Goal: Navigation & Orientation: Find specific page/section

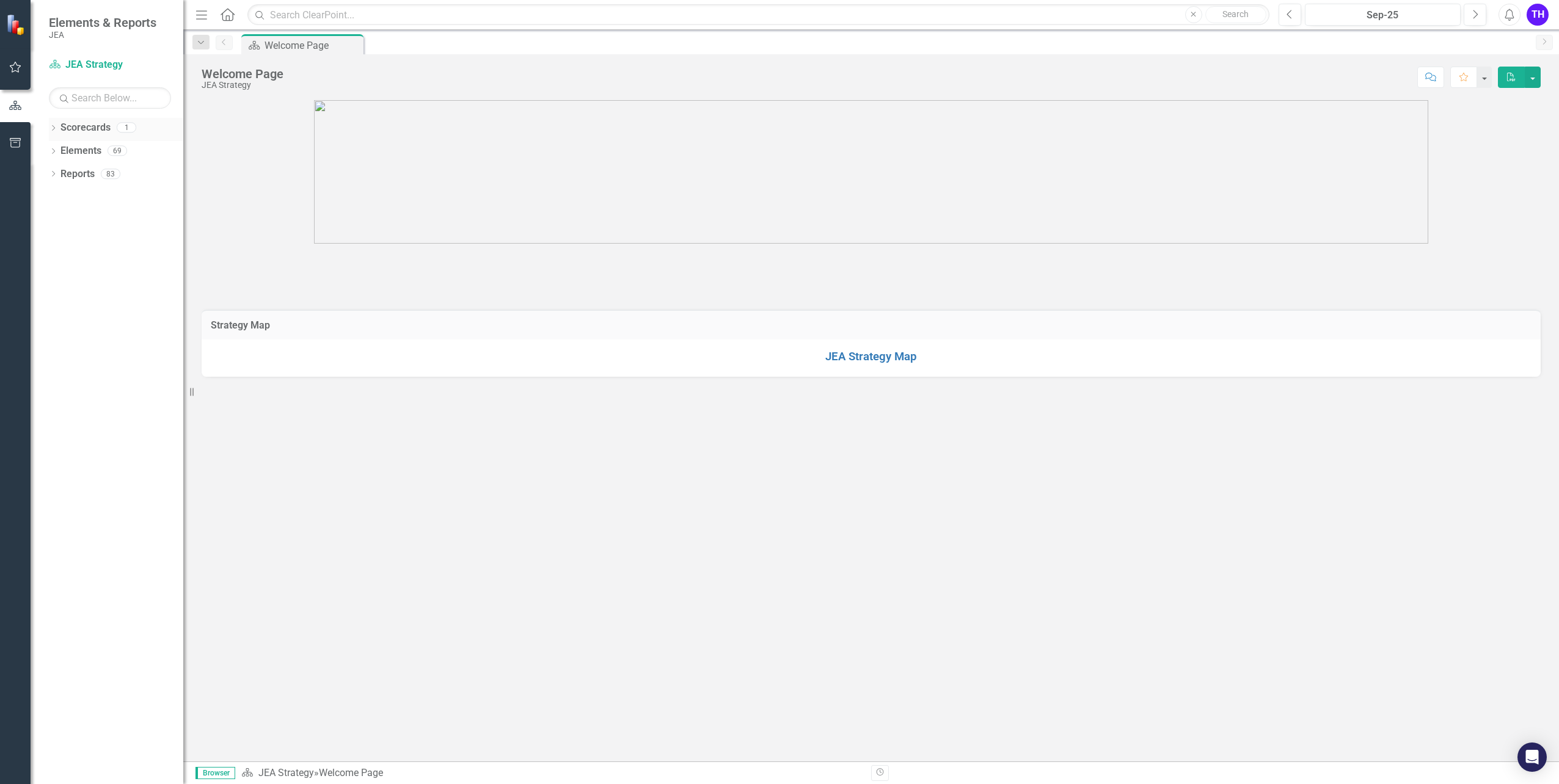
click at [55, 130] on icon "Dropdown" at bounding box center [53, 129] width 9 height 6
click at [74, 155] on link "JEA Strategy" at bounding box center [125, 151] width 116 height 14
click at [74, 153] on link "JEA Strategy" at bounding box center [125, 151] width 116 height 14
click at [56, 172] on icon "Dropdown" at bounding box center [53, 175] width 9 height 6
click at [59, 244] on icon "Dropdown" at bounding box center [59, 244] width 9 height 6
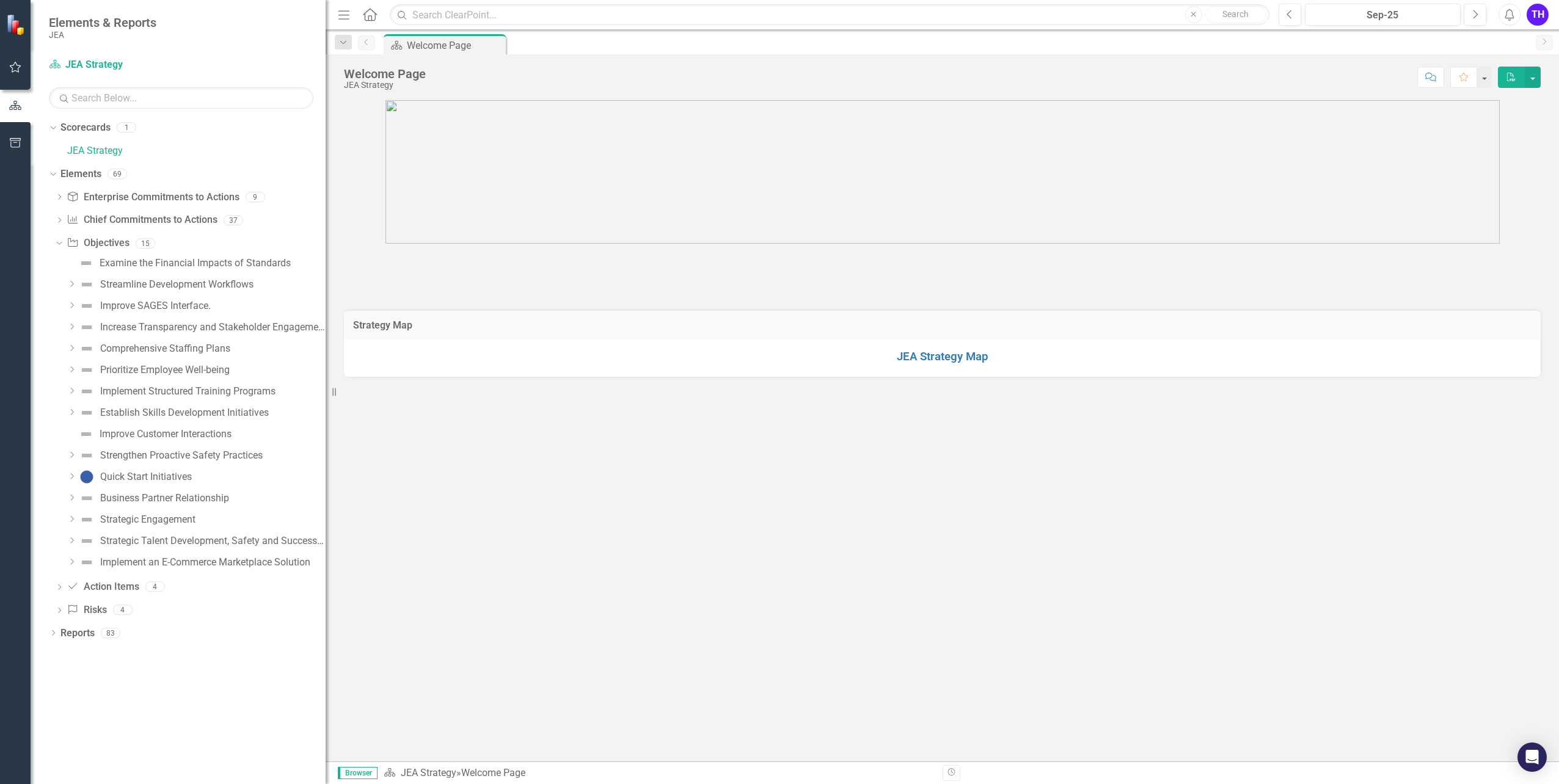
drag, startPoint x: 185, startPoint y: 228, endPoint x: 326, endPoint y: 239, distance: 141.4
click at [326, 239] on div "Resize" at bounding box center [331, 392] width 10 height 784
click at [173, 433] on div "Improve Customer Interactions" at bounding box center [165, 434] width 132 height 11
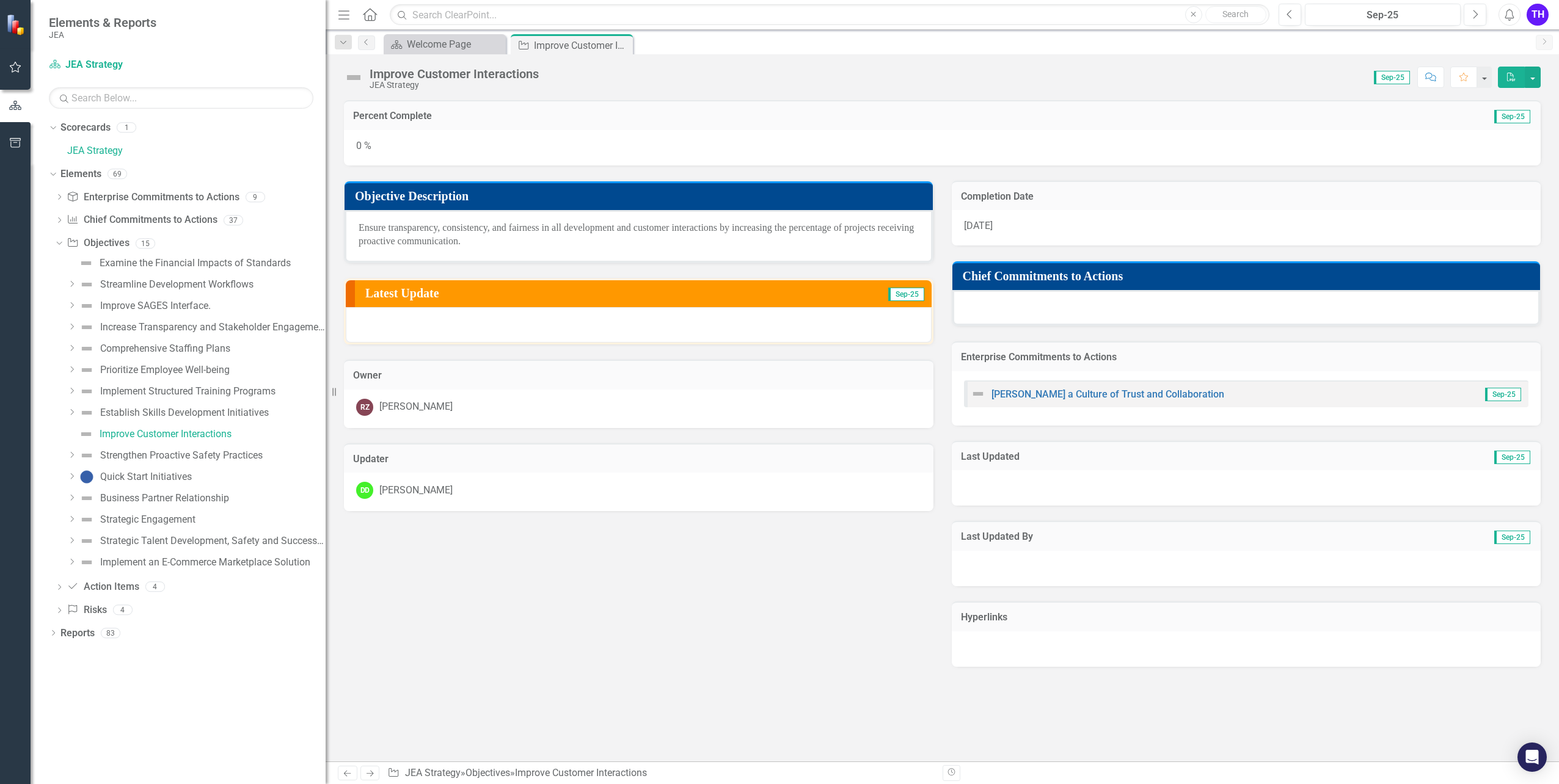
click at [346, 14] on icon "Menu" at bounding box center [344, 14] width 16 height 13
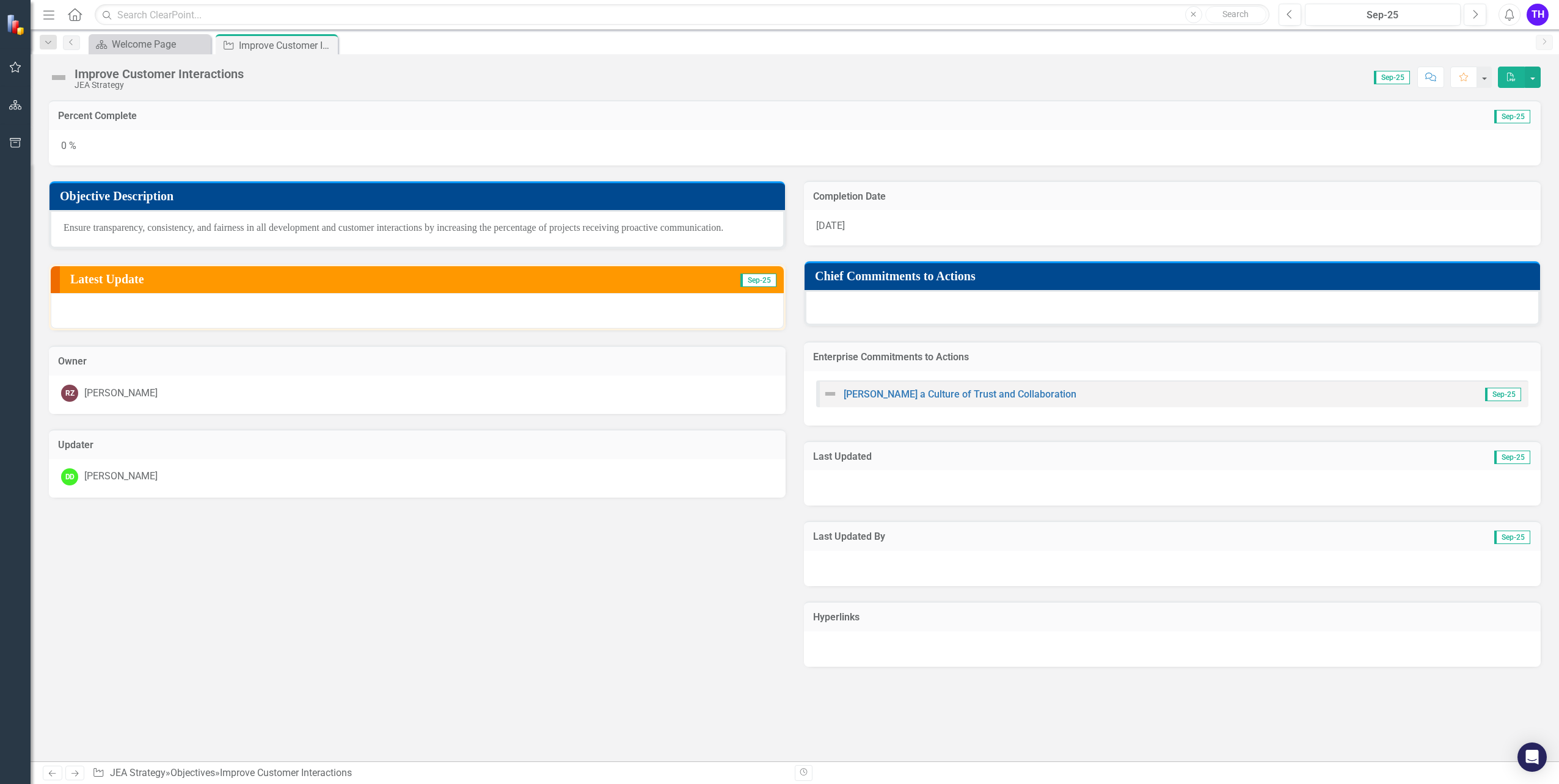
click at [51, 16] on icon "Menu" at bounding box center [48, 14] width 16 height 13
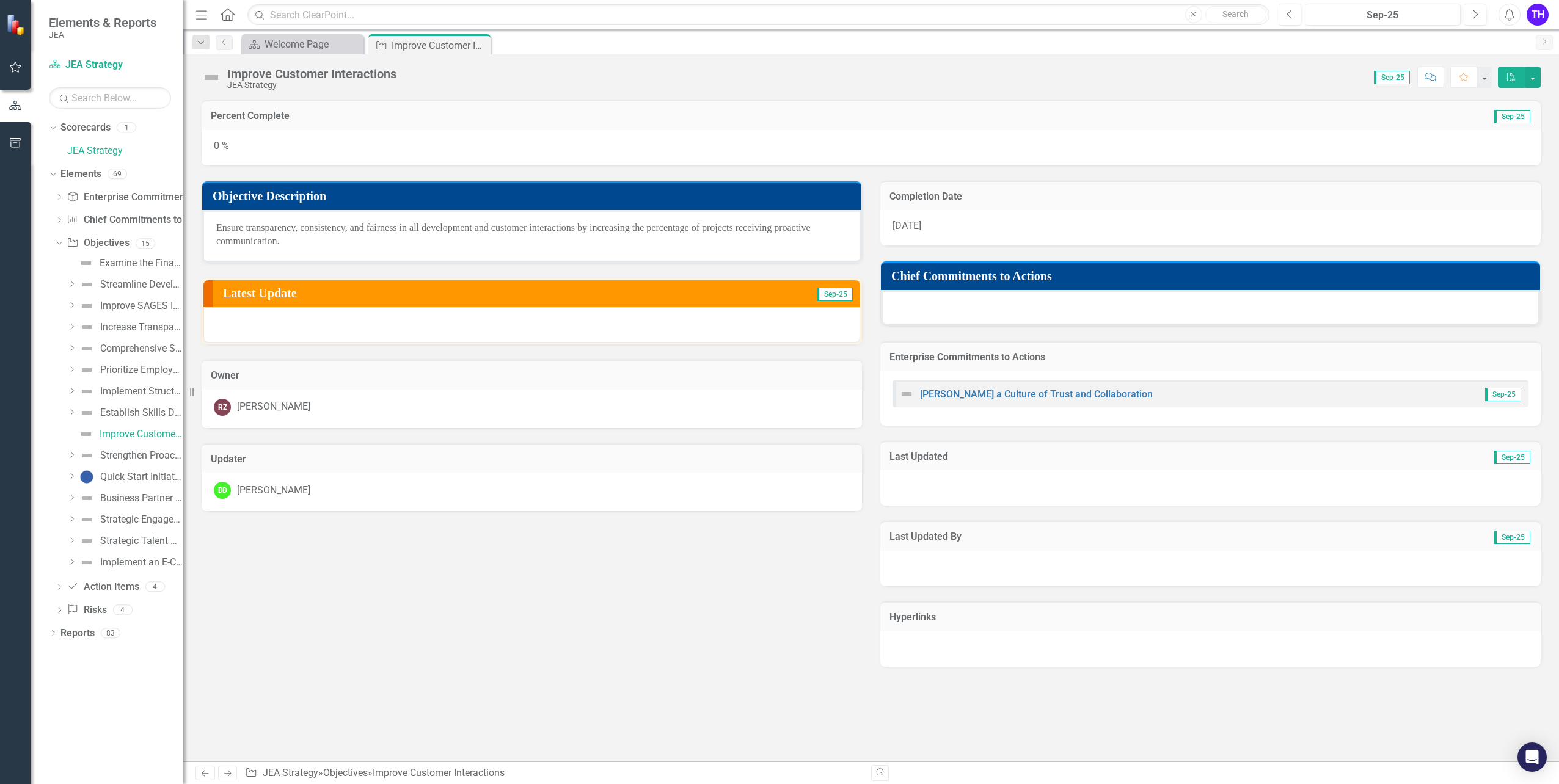
click at [71, 519] on icon "Dropdown" at bounding box center [71, 519] width 9 height 7
click at [141, 540] on div "Improve current processes and procedures" at bounding box center [151, 540] width 64 height 11
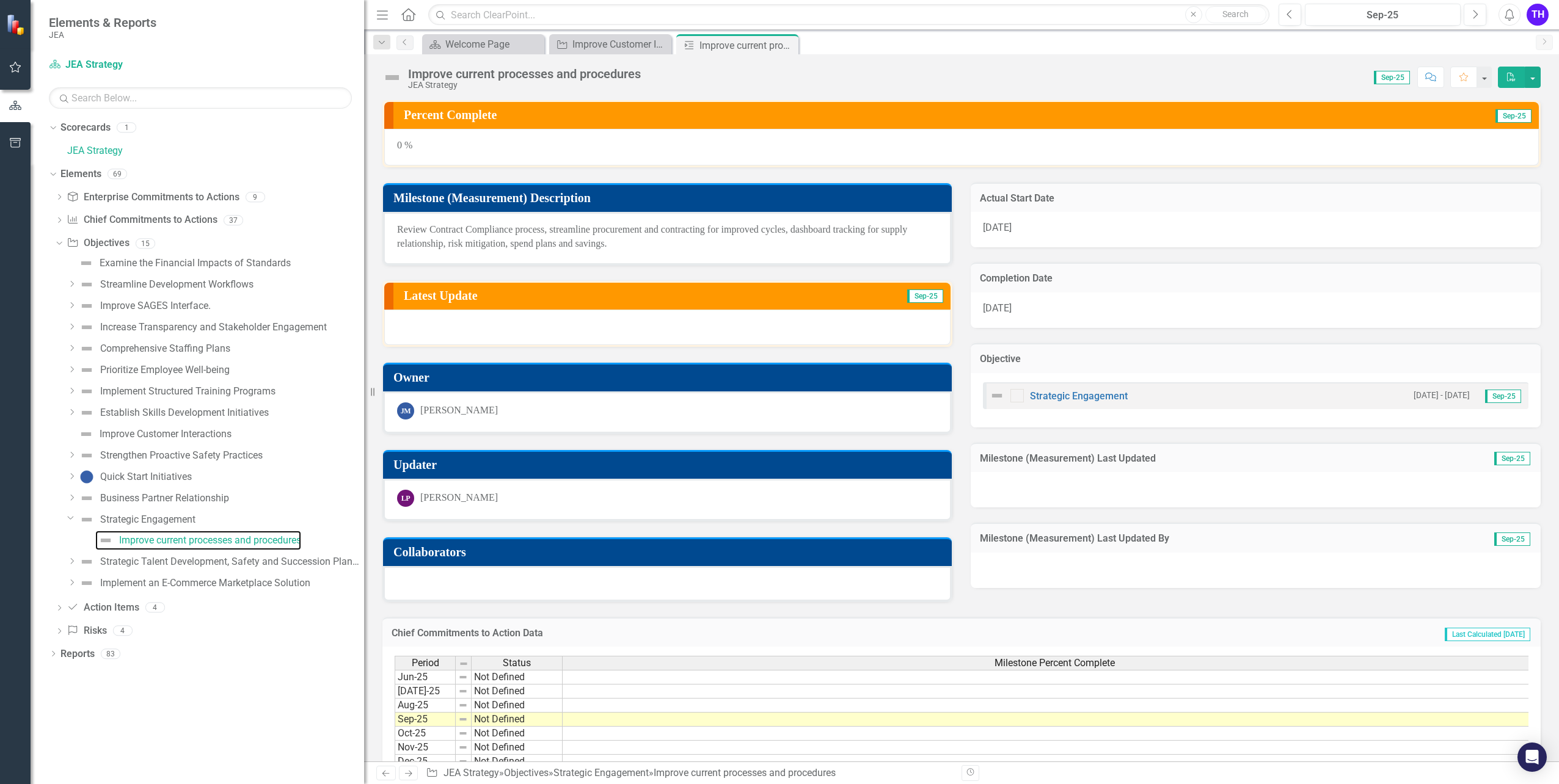
drag, startPoint x: 184, startPoint y: 446, endPoint x: 364, endPoint y: 448, distance: 180.0
click at [364, 448] on div "Resize" at bounding box center [369, 392] width 10 height 784
click at [131, 584] on div "Implement an E-Commerce Marketplace Solution" at bounding box center [205, 583] width 210 height 11
